Goal: Transaction & Acquisition: Purchase product/service

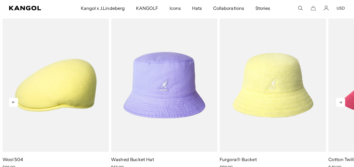
click at [339, 101] on icon at bounding box center [340, 102] width 9 height 9
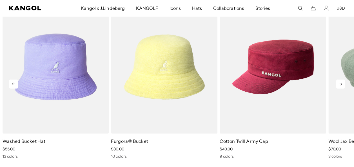
scroll to position [0, 116]
click at [341, 81] on icon at bounding box center [340, 84] width 9 height 9
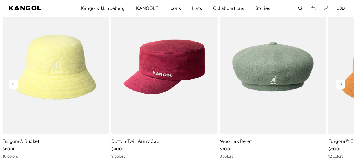
click at [341, 81] on icon at bounding box center [340, 84] width 9 height 9
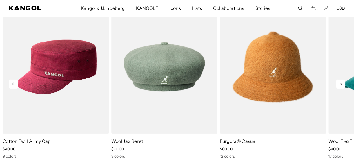
click at [341, 81] on icon at bounding box center [340, 84] width 9 height 9
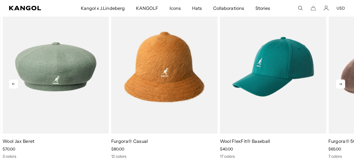
click at [341, 81] on icon at bounding box center [340, 84] width 9 height 9
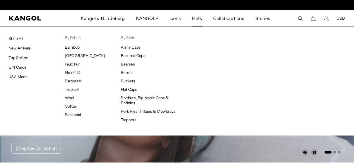
scroll to position [0, 0]
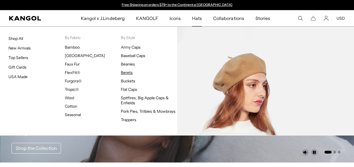
click at [129, 72] on link "Berets" at bounding box center [127, 72] width 12 height 5
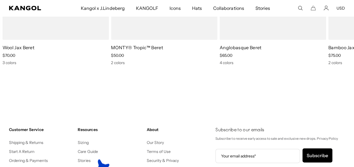
scroll to position [768, 0]
